Goal: Transaction & Acquisition: Purchase product/service

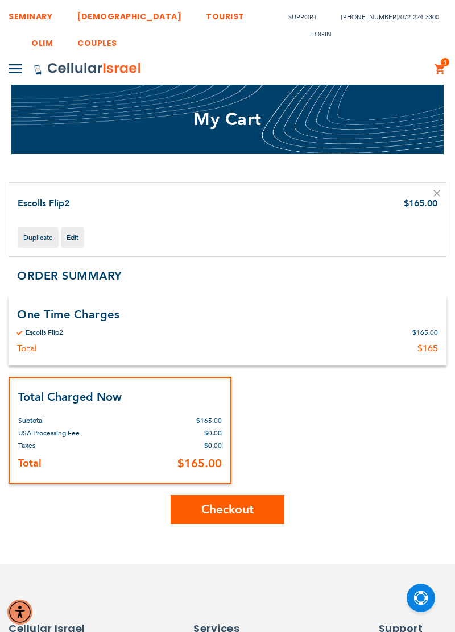
click at [438, 193] on icon at bounding box center [436, 193] width 7 height 7
